Goal: Task Accomplishment & Management: Manage account settings

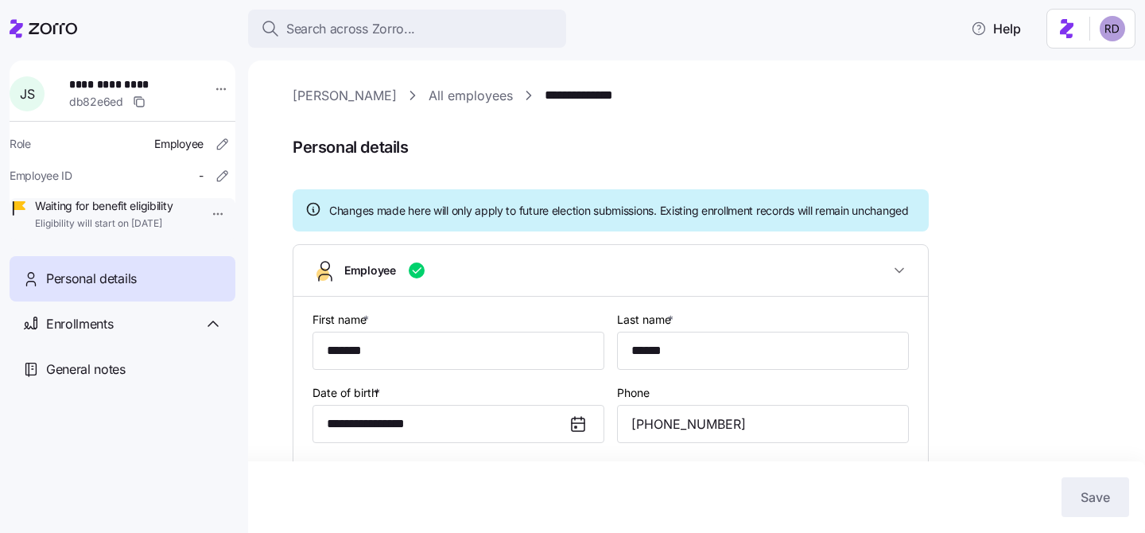
scroll to position [314, 0]
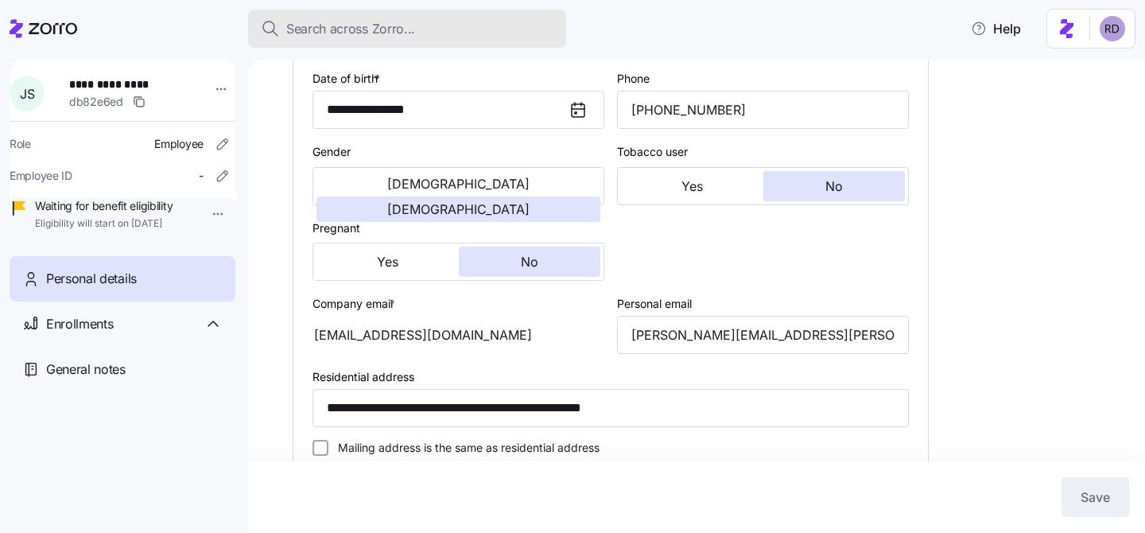
click at [367, 33] on span "Search across Zorro..." at bounding box center [350, 29] width 129 height 20
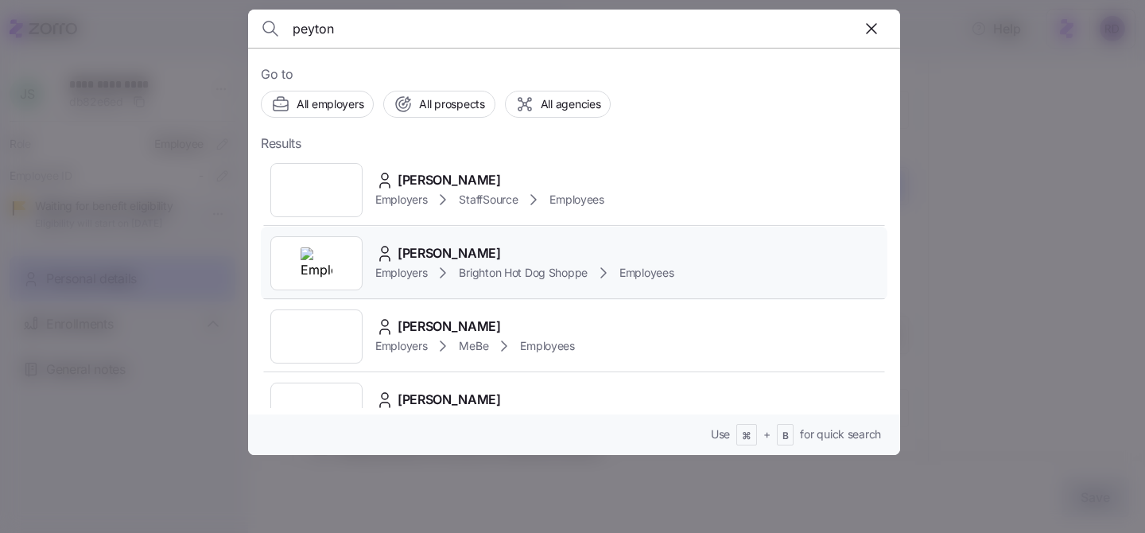
scroll to position [44, 0]
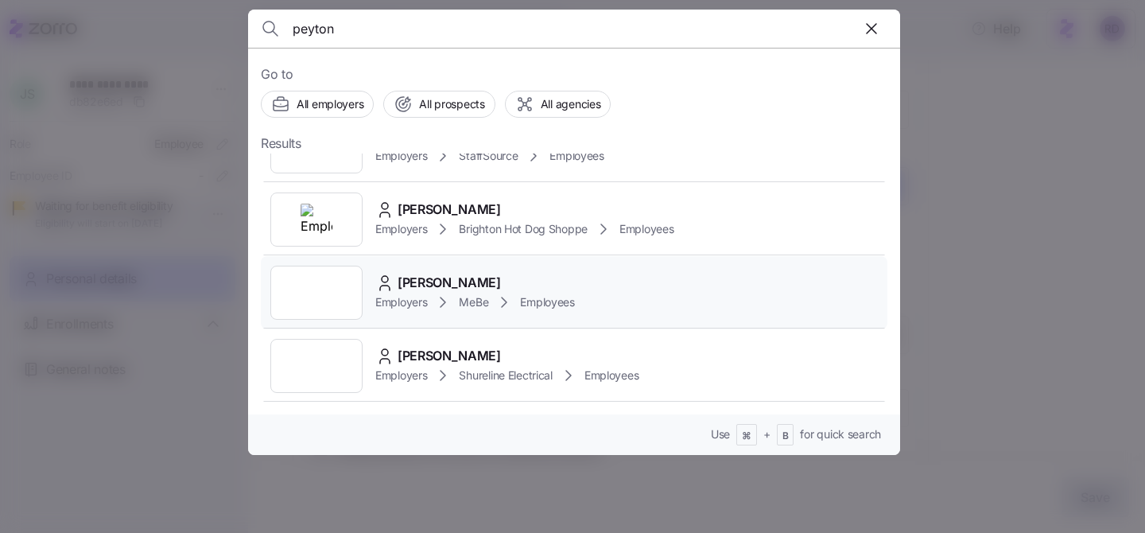
type input "peyton"
click at [619, 292] on div "Peyton Robertson Employers MeBe Employees" at bounding box center [574, 292] width 627 height 73
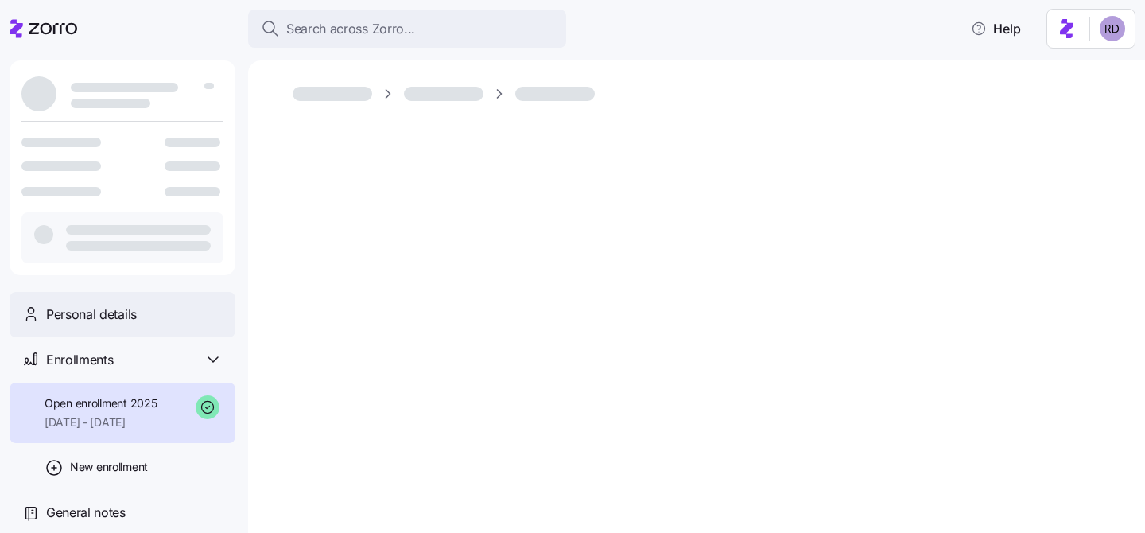
click at [157, 328] on div "Personal details" at bounding box center [123, 314] width 226 height 45
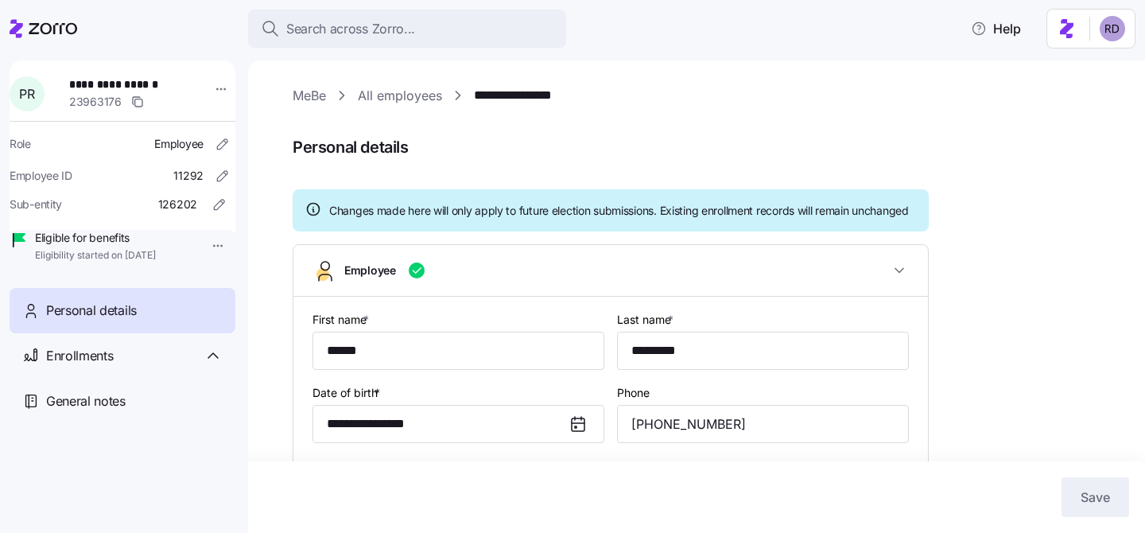
type input "CA"
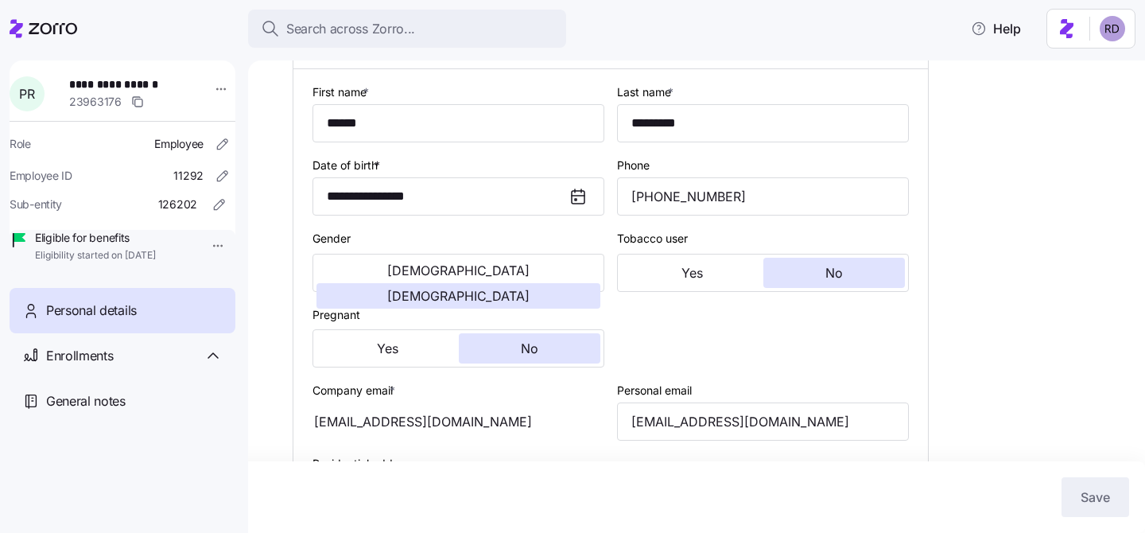
scroll to position [226, 0]
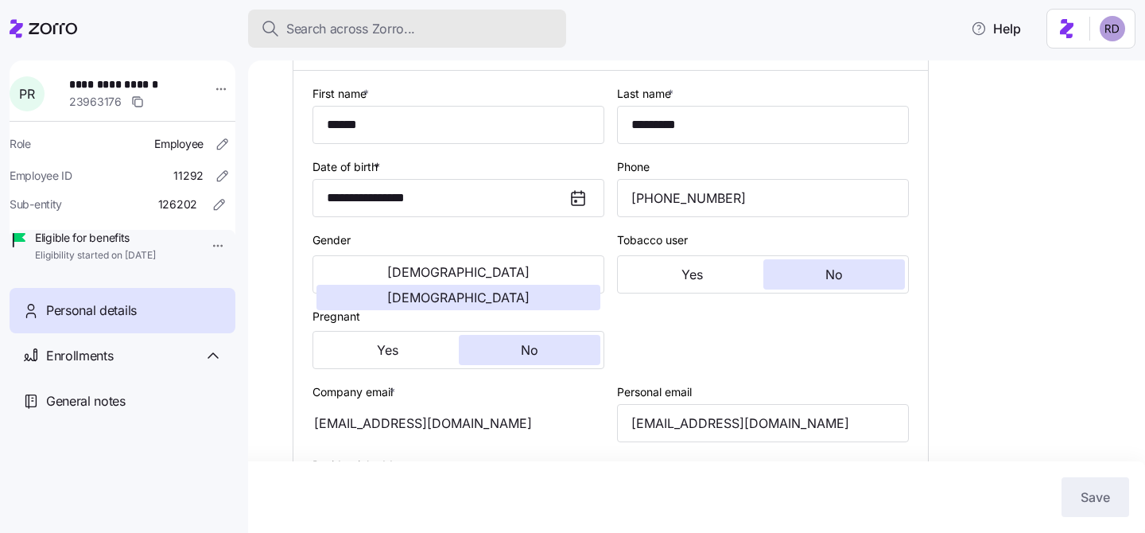
click at [331, 17] on button "Search across Zorro..." at bounding box center [407, 29] width 318 height 38
